Goal: Task Accomplishment & Management: Manage account settings

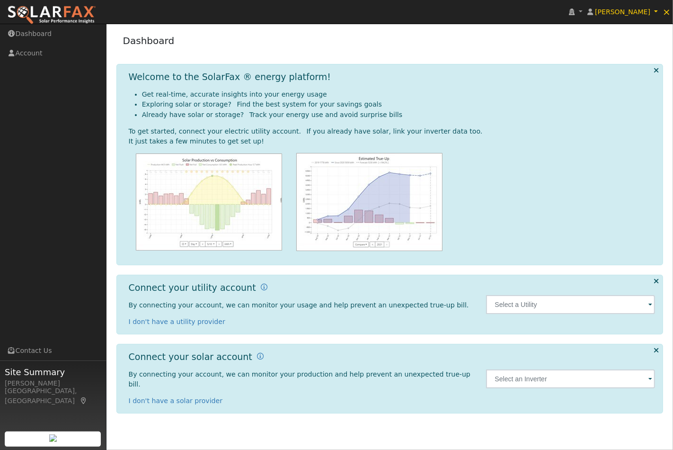
click at [56, 18] on img at bounding box center [51, 15] width 89 height 20
click at [32, 35] on link "Dashboard" at bounding box center [53, 33] width 106 height 19
click at [654, 12] on link "[PERSON_NAME]" at bounding box center [623, 12] width 76 height 24
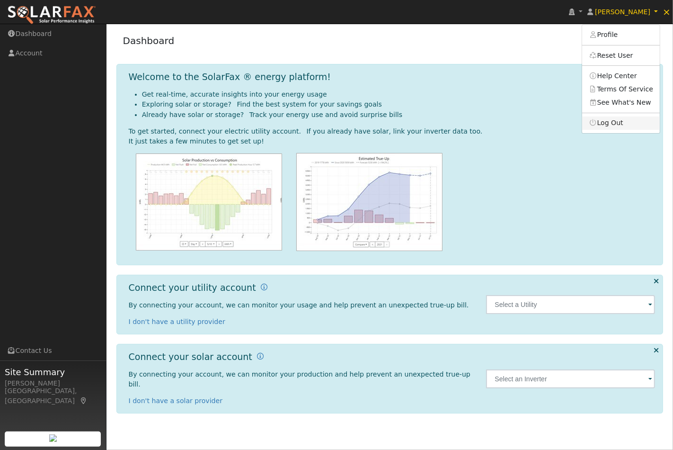
click at [618, 125] on link "Log Out" at bounding box center [621, 122] width 78 height 13
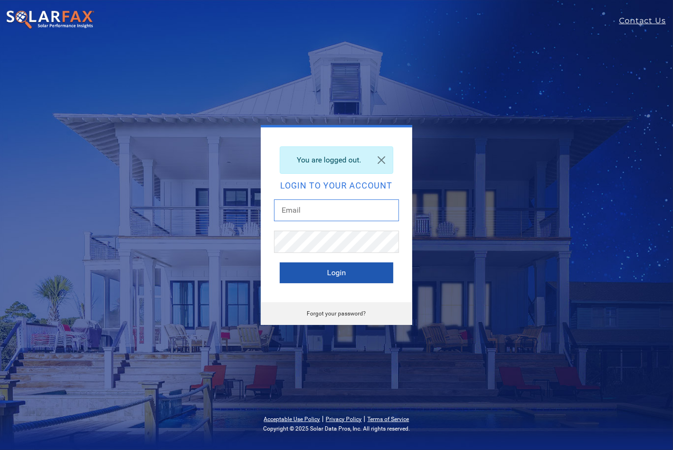
type input "[PERSON_NAME][EMAIL_ADDRESS][DOMAIN_NAME]"
click at [335, 275] on button "Login" at bounding box center [337, 272] width 114 height 21
